Goal: Information Seeking & Learning: Learn about a topic

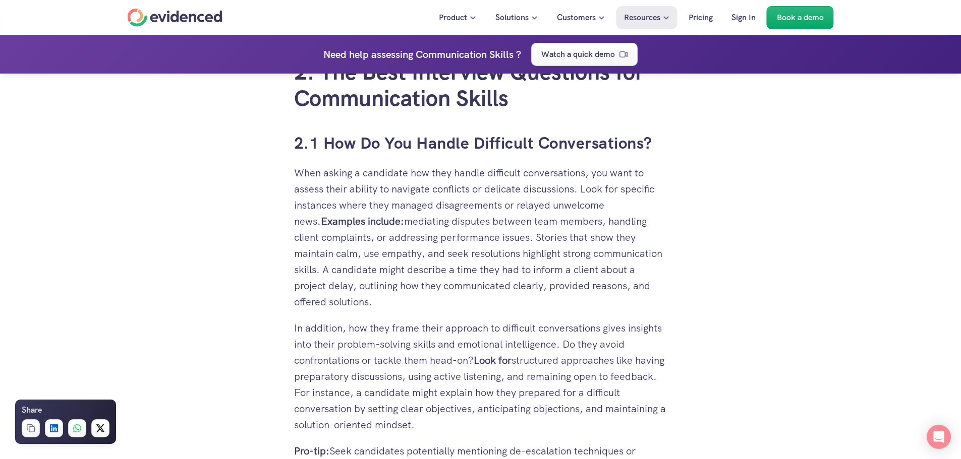
scroll to position [1815, 0]
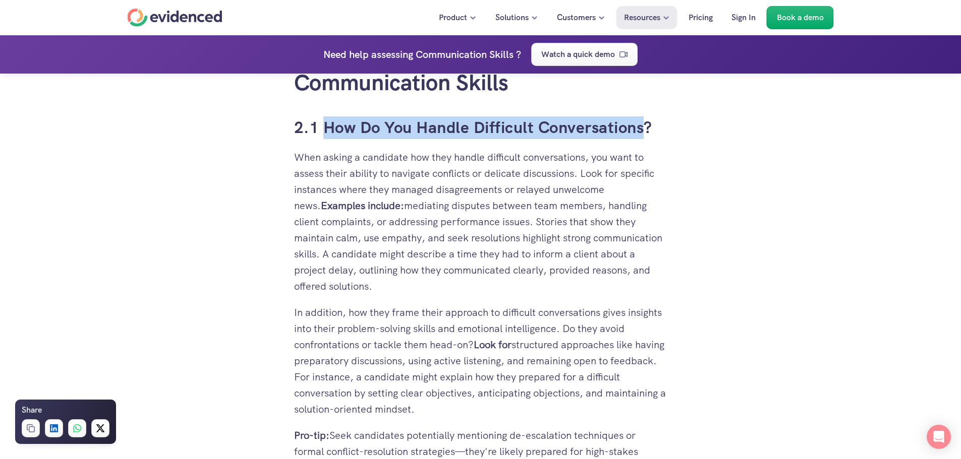
drag, startPoint x: 325, startPoint y: 127, endPoint x: 644, endPoint y: 131, distance: 319.2
click at [644, 131] on h3 "2.1 How Do You Handle Difficult Conversations?" at bounding box center [480, 127] width 373 height 23
copy h3 "How Do You Handle Difficult Conversations"
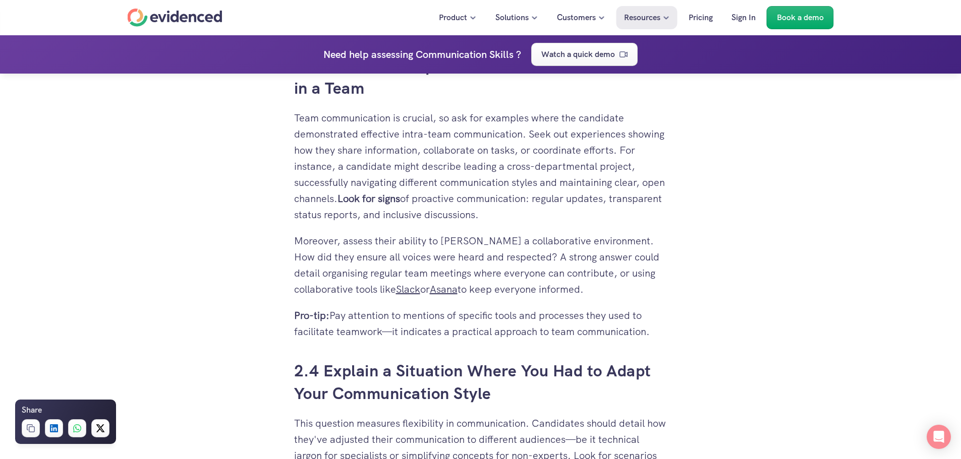
scroll to position [2622, 0]
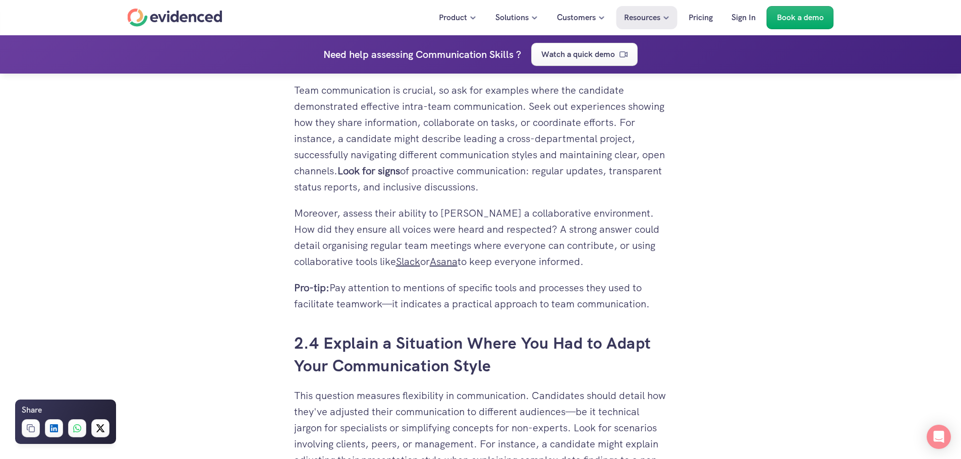
drag, startPoint x: 492, startPoint y: 368, endPoint x: 326, endPoint y: 345, distance: 167.4
click at [326, 345] on h3 "2.4 Explain a Situation Where You Had to Adapt Your Communication Style" at bounding box center [480, 354] width 373 height 45
copy h3 "Explain a Situation Where You Had to Adapt Your Communication Style"
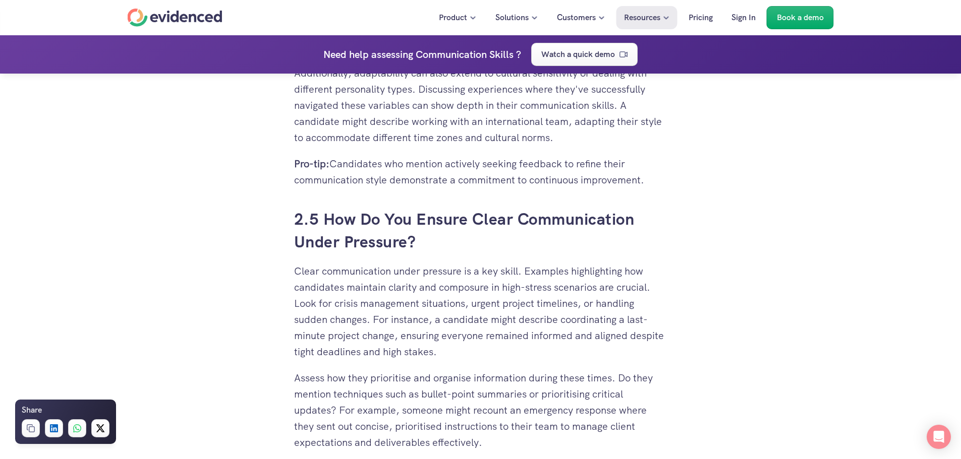
scroll to position [3126, 0]
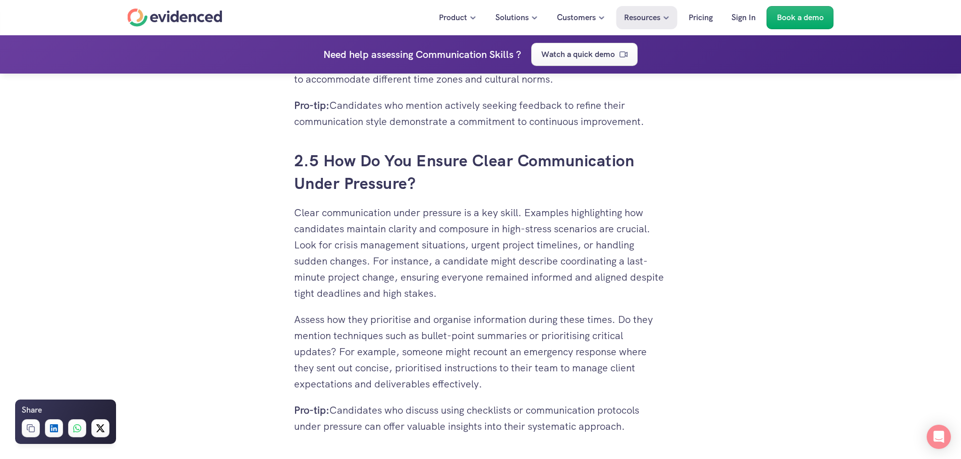
drag, startPoint x: 414, startPoint y: 186, endPoint x: 318, endPoint y: 164, distance: 99.1
click at [318, 164] on h3 "2.5 How Do You Ensure Clear Communication Under Pressure?" at bounding box center [480, 172] width 373 height 45
copy h3 "How Do You Ensure Clear Communication Under Pressure?"
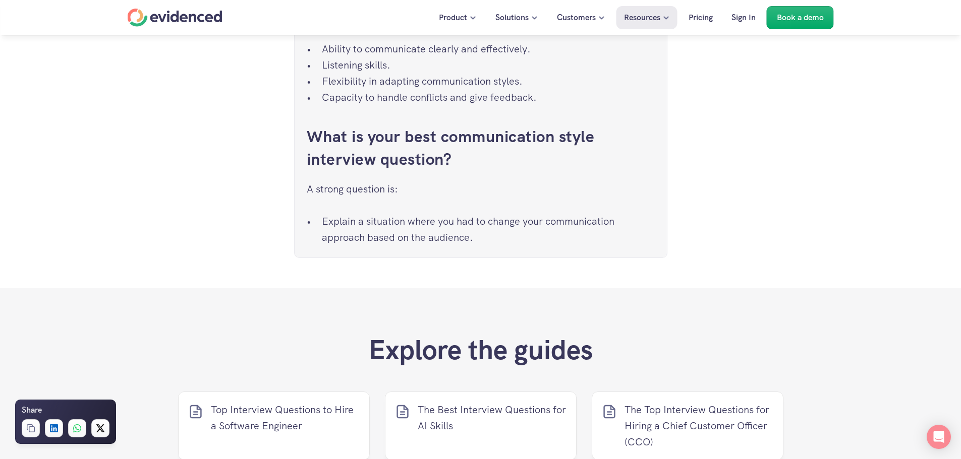
scroll to position [6050, 0]
